Goal: Find specific page/section

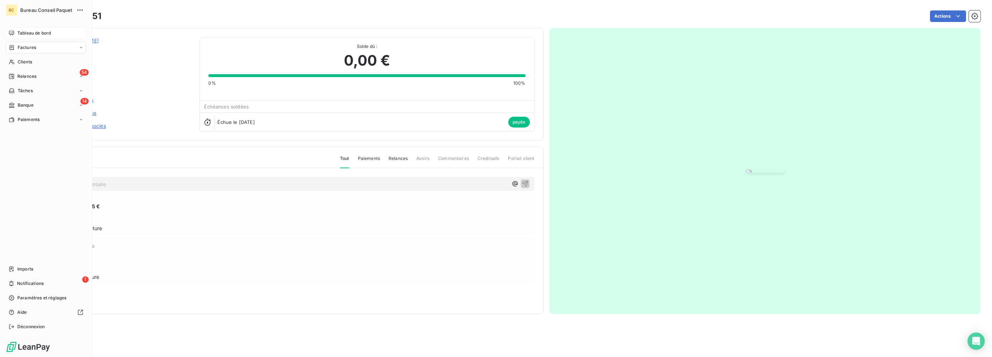
click at [25, 31] on span "Tableau de bord" at bounding box center [34, 33] width 34 height 6
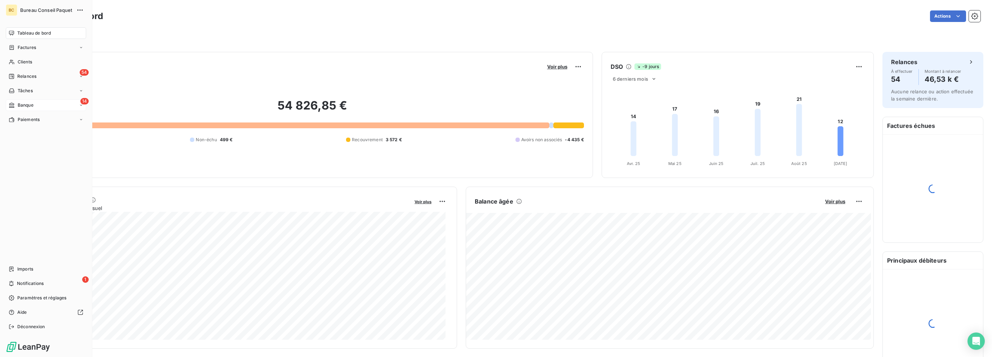
click at [32, 104] on span "Banque" at bounding box center [26, 105] width 16 height 6
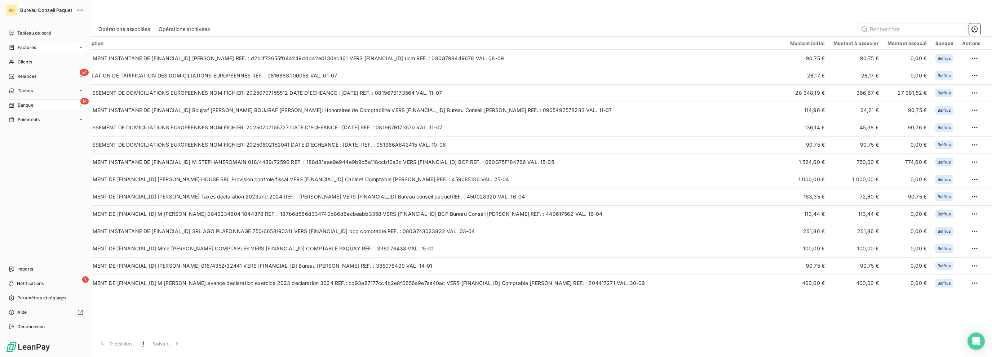
click at [29, 45] on span "Factures" at bounding box center [27, 47] width 18 height 6
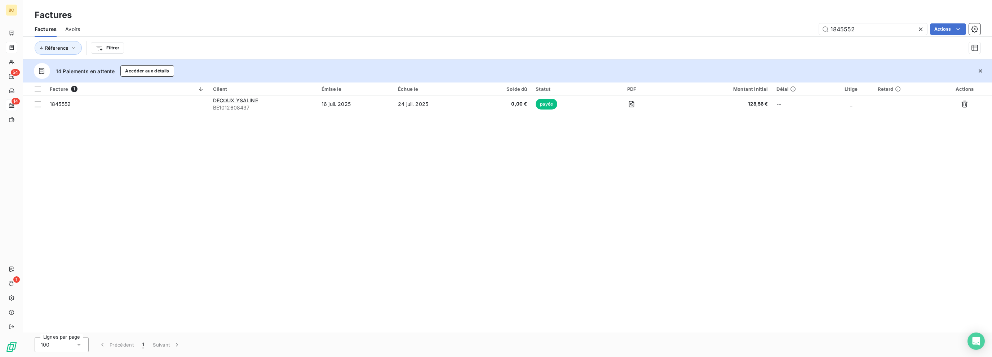
click at [920, 27] on icon at bounding box center [920, 29] width 7 height 7
